Goal: Check status: Check status

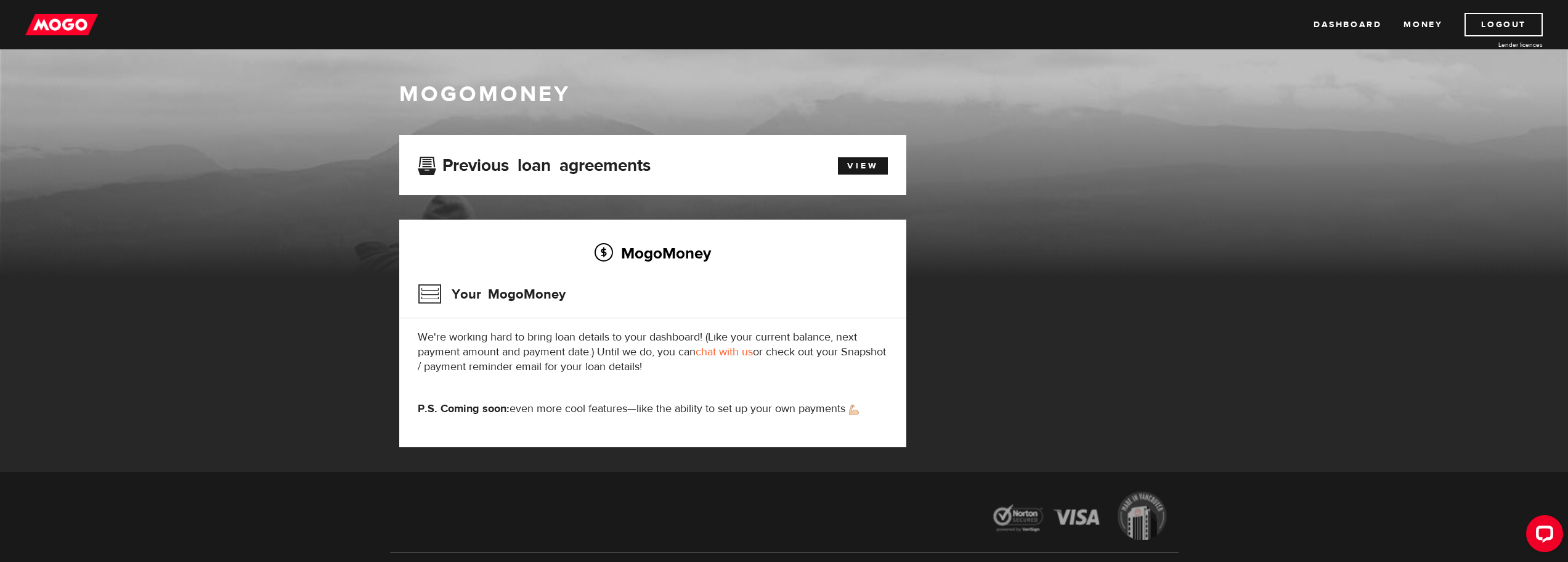
click at [72, 17] on img at bounding box center [62, 25] width 73 height 24
click at [1360, 23] on link "Dashboard" at bounding box center [1347, 25] width 68 height 24
click at [868, 164] on link "View" at bounding box center [863, 166] width 50 height 17
